Goal: Entertainment & Leisure: Consume media (video, audio)

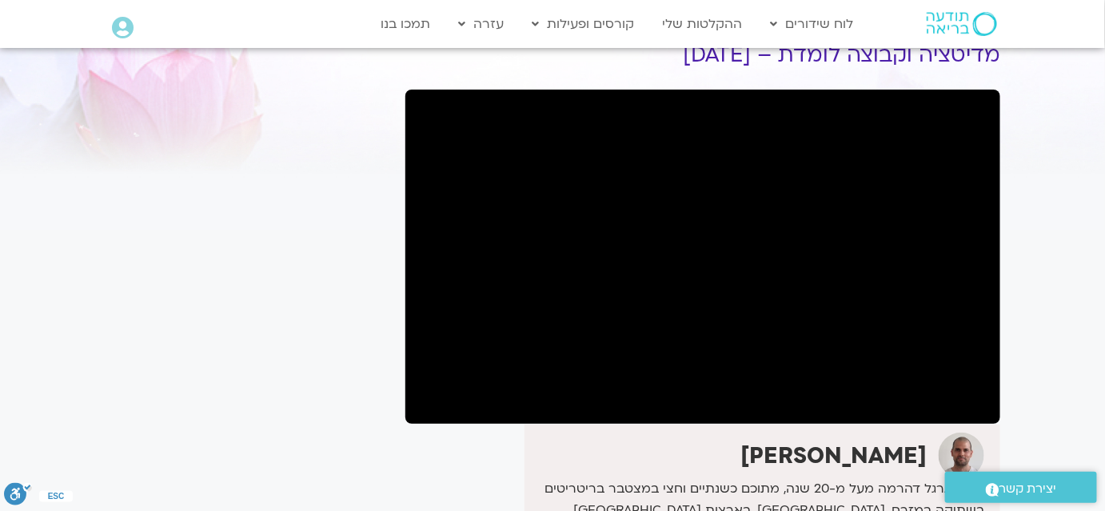
scroll to position [72, 0]
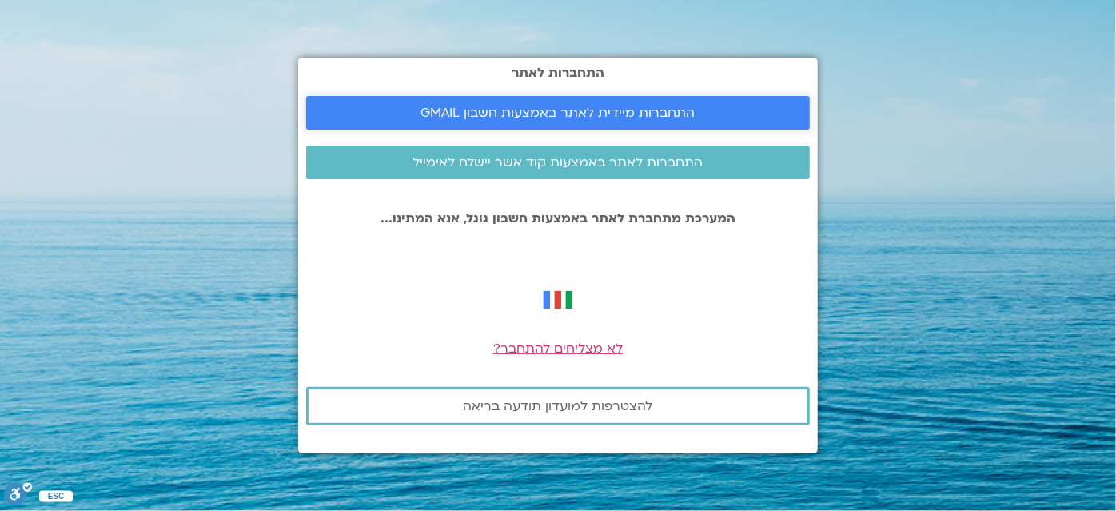
click at [667, 106] on span "התחברות מיידית לאתר באמצעות חשבון GMAIL" at bounding box center [558, 113] width 274 height 14
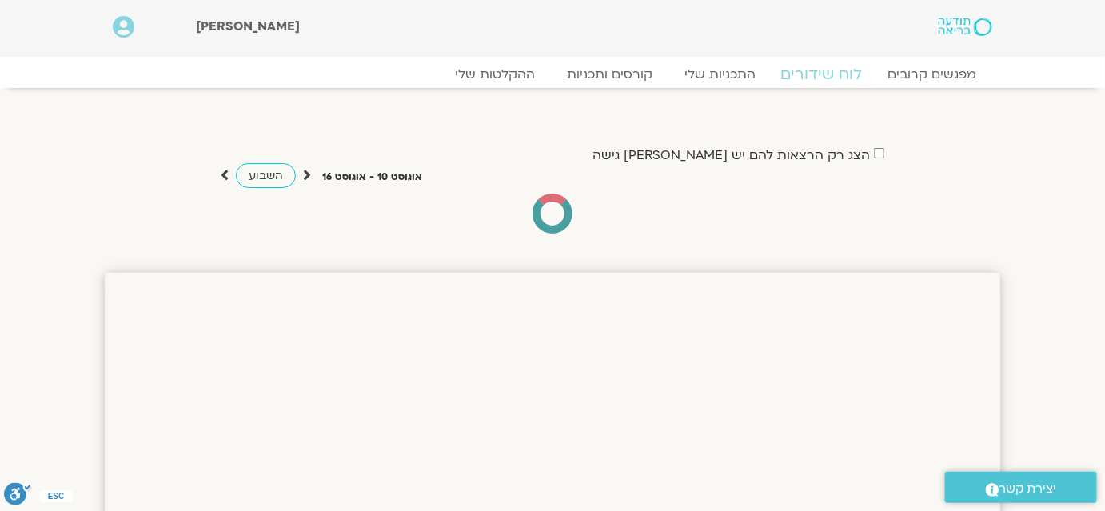
click at [831, 73] on link "לוח שידורים" at bounding box center [822, 74] width 120 height 19
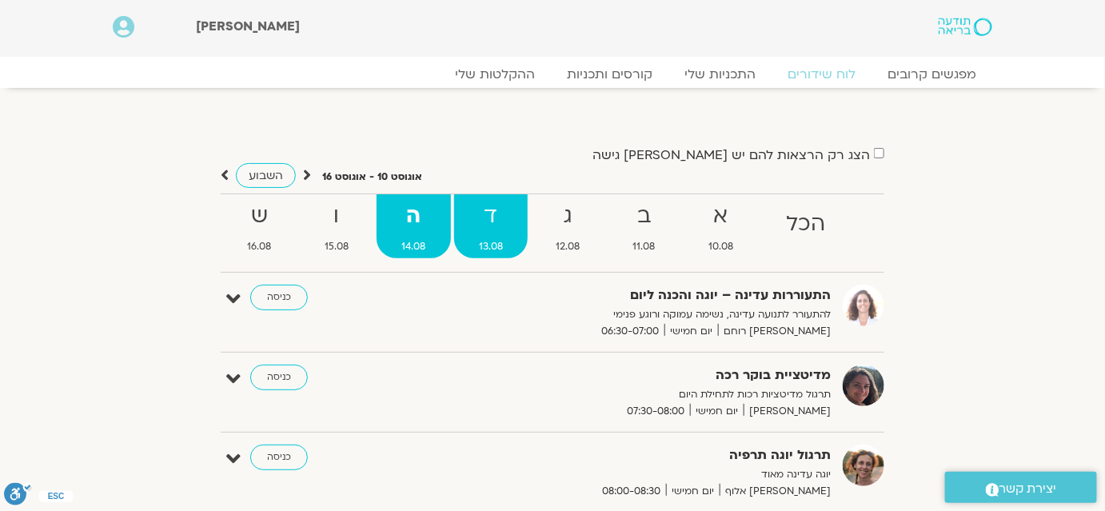
click at [494, 227] on strong "ד" at bounding box center [491, 216] width 74 height 36
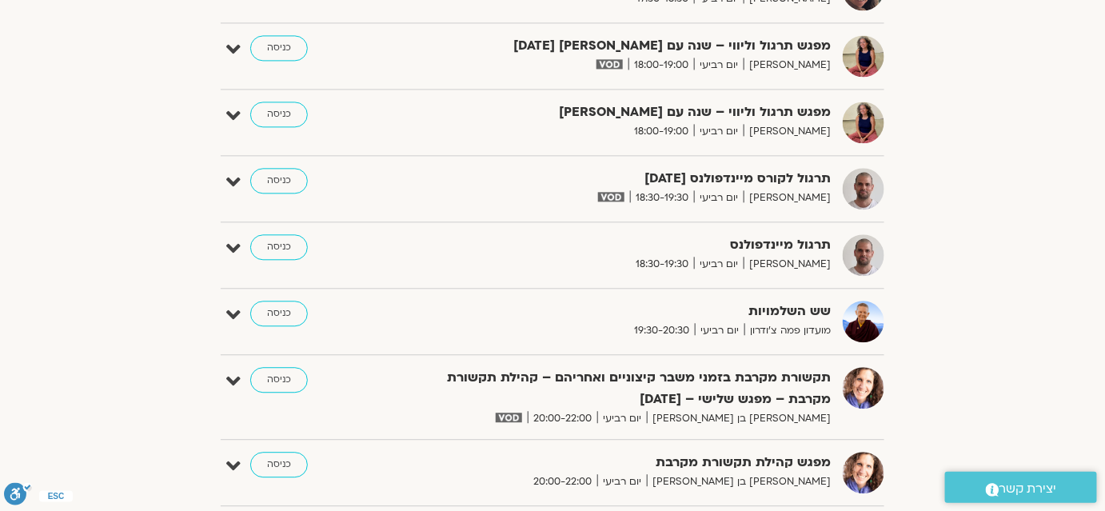
scroll to position [1162, 0]
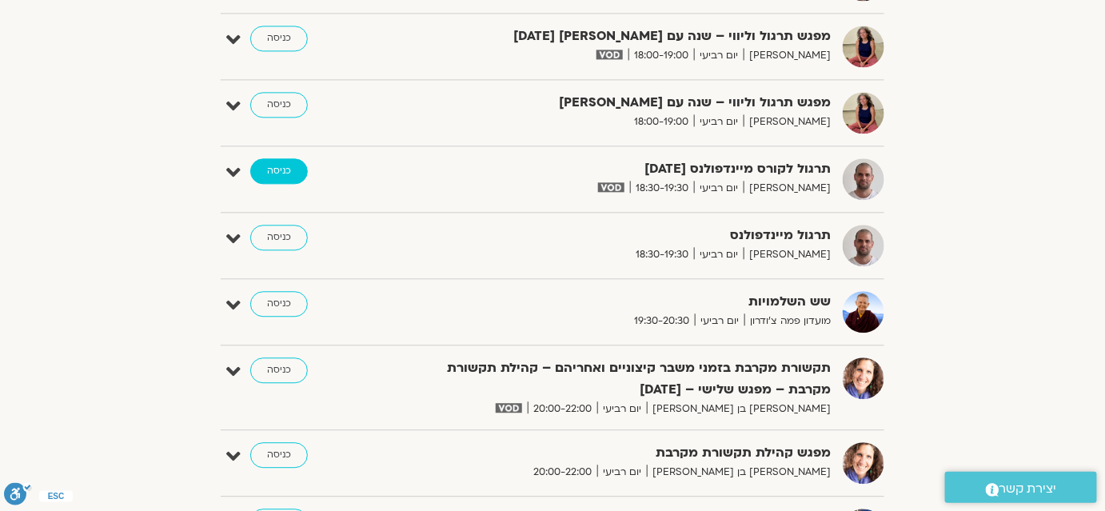
click at [281, 168] on link "כניסה" at bounding box center [279, 171] width 58 height 26
